Goal: Task Accomplishment & Management: Manage account settings

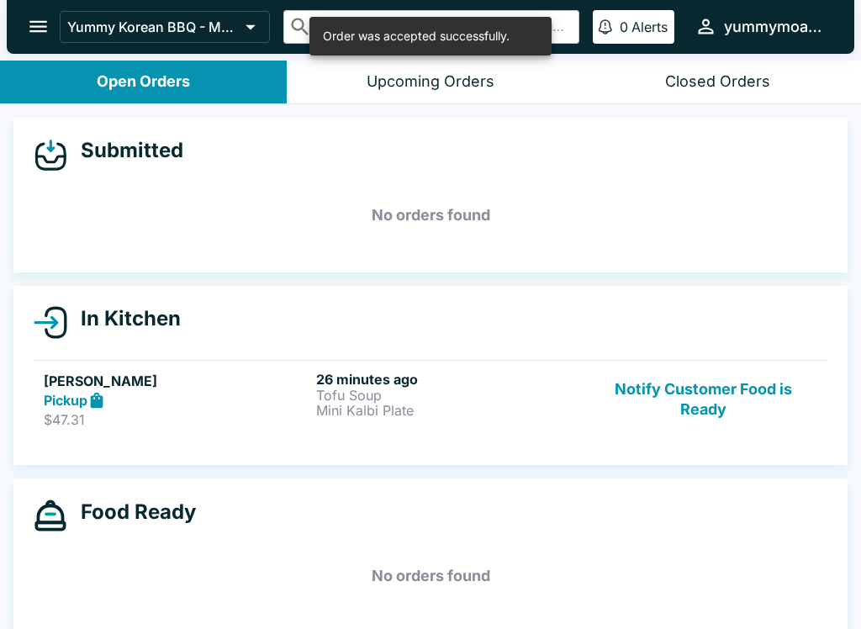
click at [458, 423] on div "26 minutes ago Tofu Soup Mini Kalbi Plate" at bounding box center [449, 400] width 266 height 58
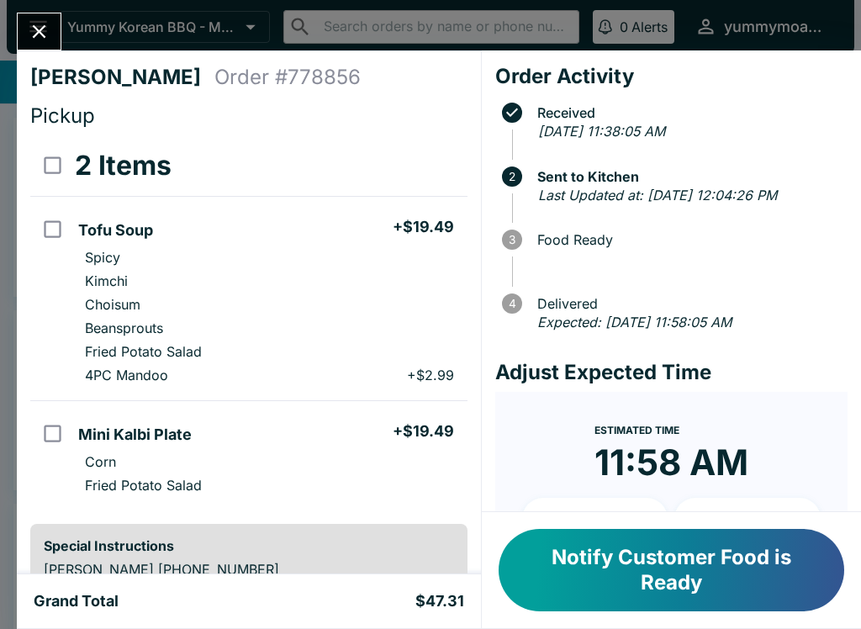
click at [19, 6] on div "[PERSON_NAME] Order # 778856 Pickup 2 Items Tofu Soup + $19.49 Spicy Kimchi Cho…" at bounding box center [430, 314] width 861 height 629
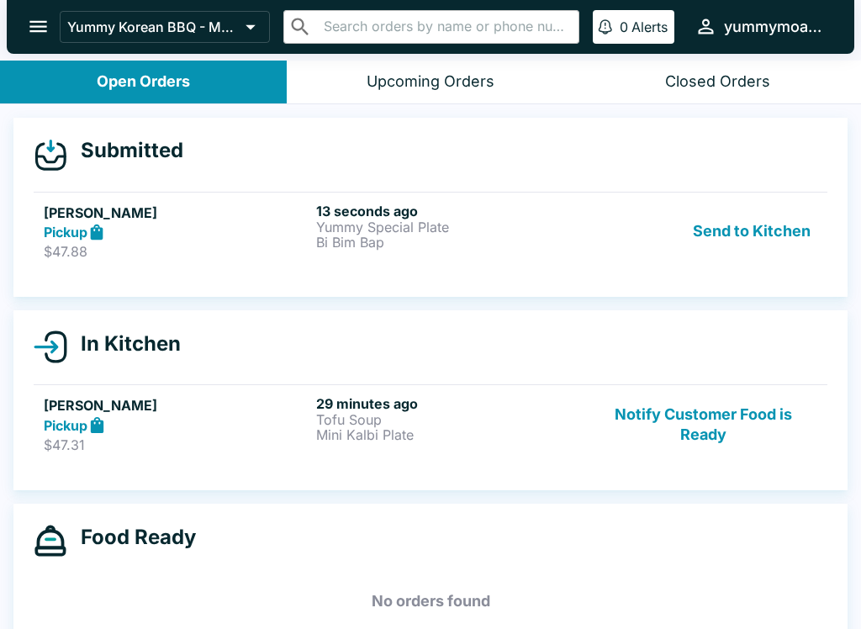
click at [749, 235] on button "Send to Kitchen" at bounding box center [751, 232] width 131 height 58
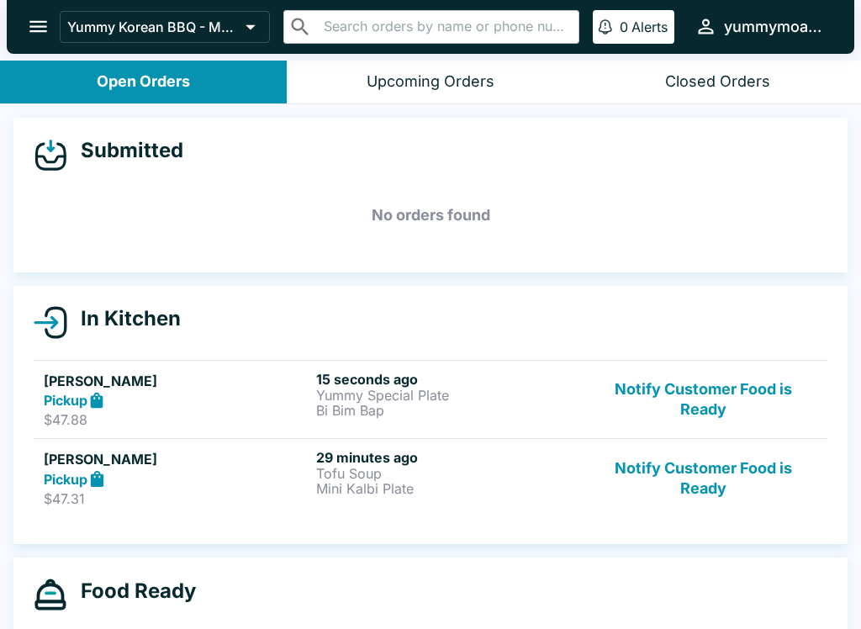
click at [386, 401] on p "Yummy Special Plate" at bounding box center [449, 395] width 266 height 15
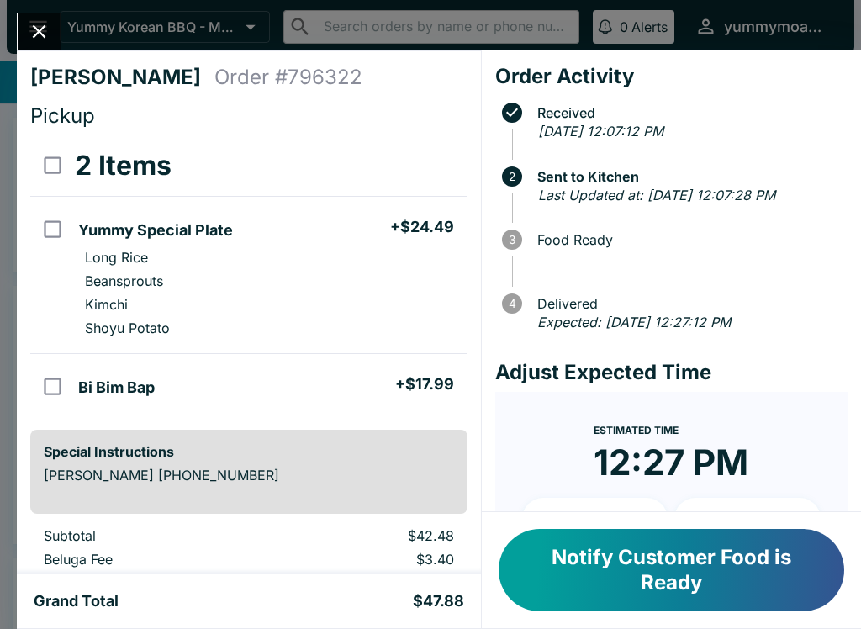
click at [29, 15] on button "Close" at bounding box center [39, 31] width 43 height 36
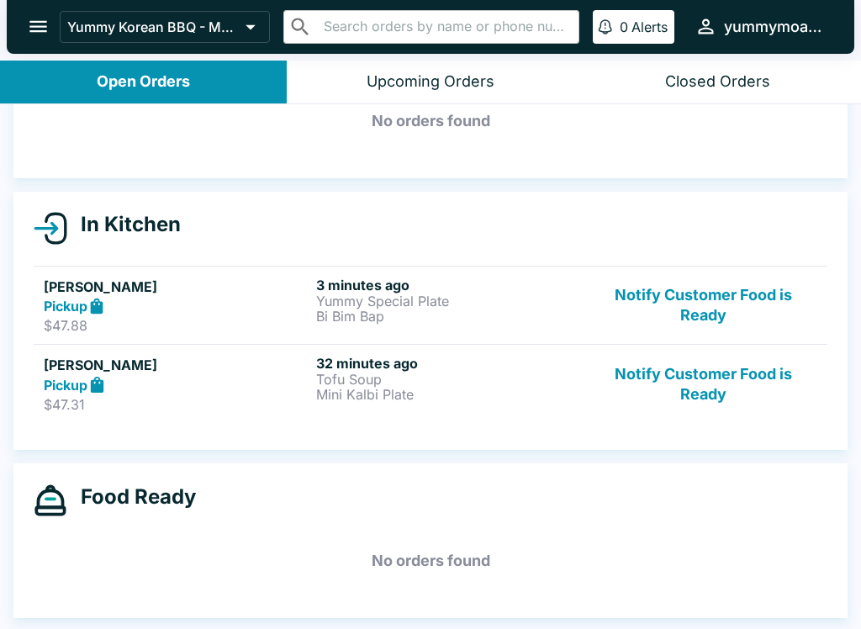
scroll to position [94, 0]
click at [766, 383] on button "Notify Customer Food is Ready" at bounding box center [704, 384] width 228 height 58
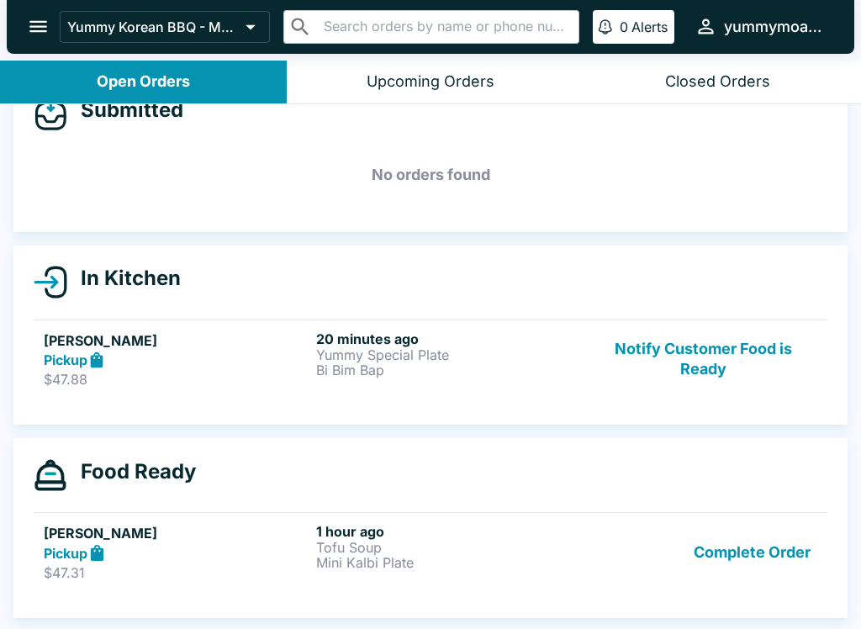
scroll to position [40, 0]
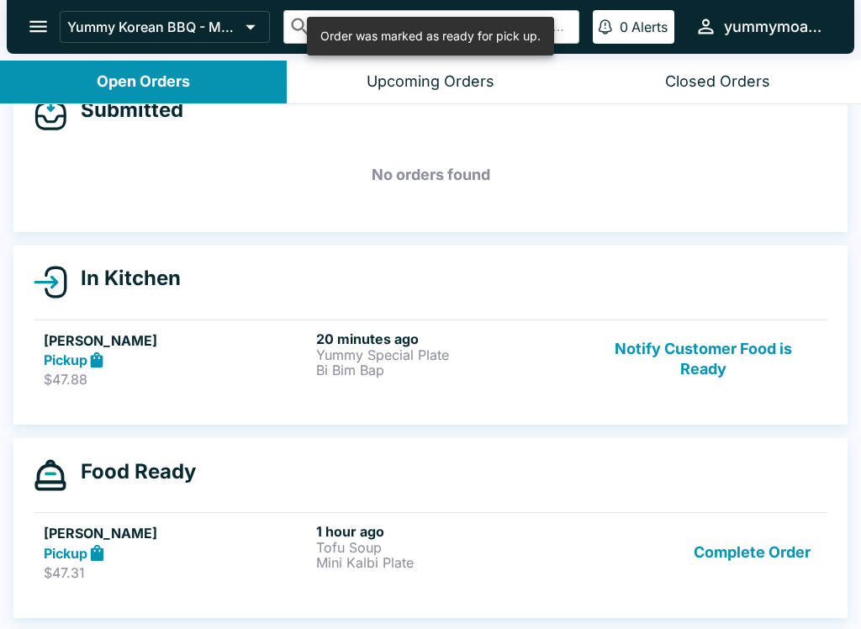
click at [729, 375] on button "Notify Customer Food is Ready" at bounding box center [704, 360] width 228 height 58
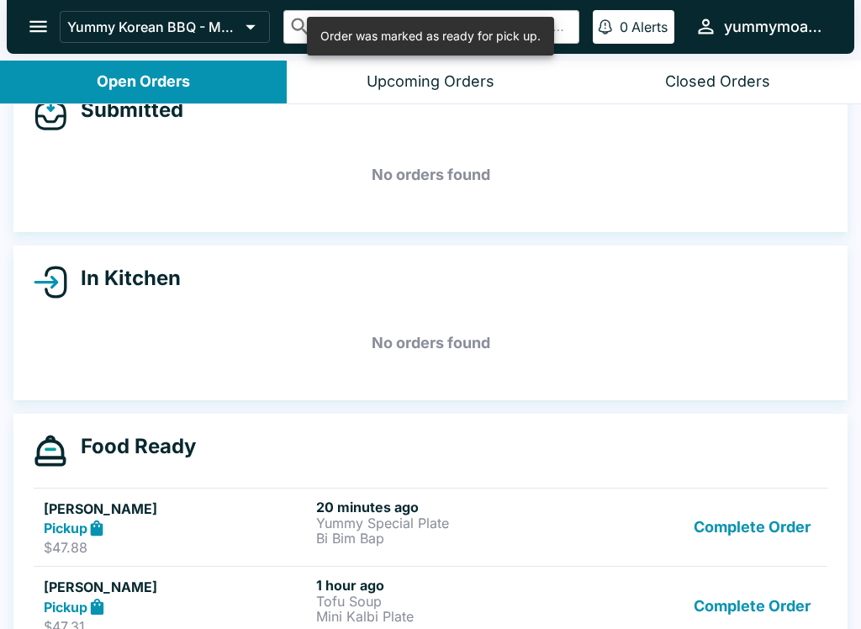
click at [778, 523] on button "Complete Order" at bounding box center [752, 528] width 130 height 58
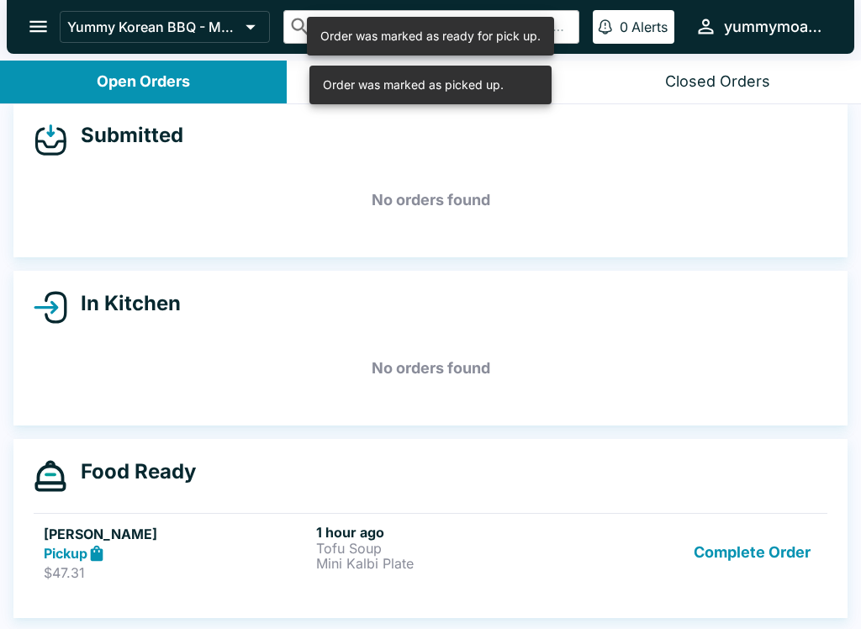
scroll to position [15, 0]
click at [789, 560] on button "Complete Order" at bounding box center [752, 553] width 130 height 58
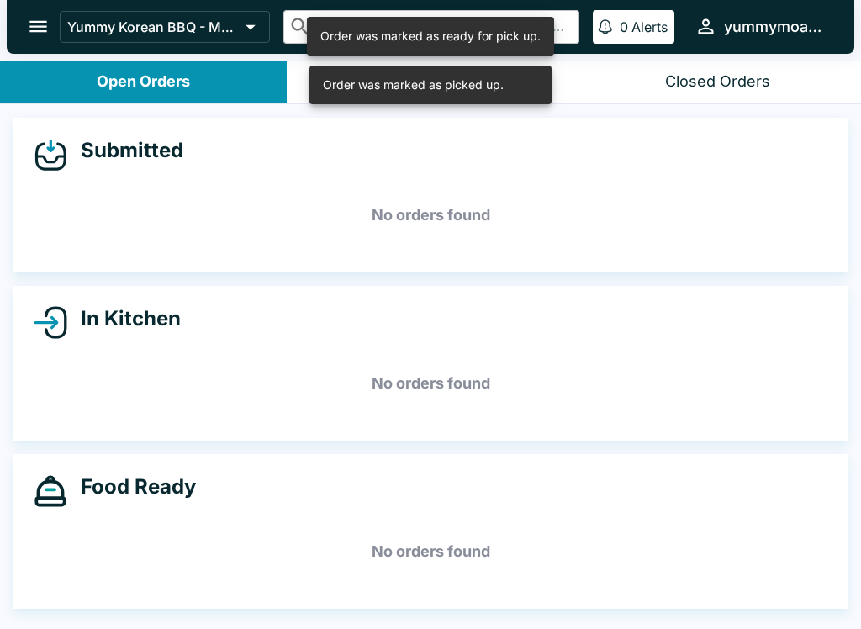
scroll to position [0, 0]
